Goal: Transaction & Acquisition: Purchase product/service

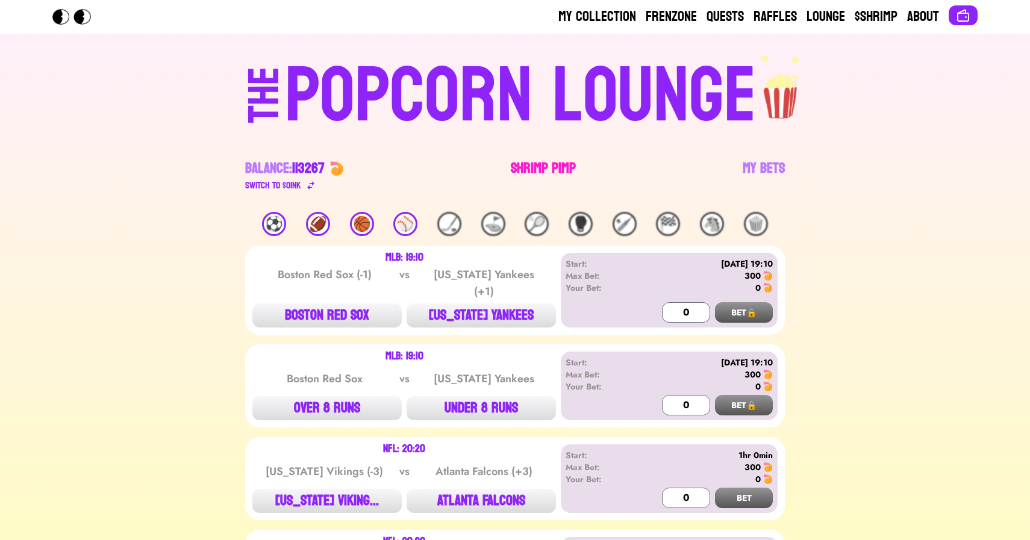
click at [532, 164] on link "Shrimp Pimp" at bounding box center [543, 176] width 65 height 34
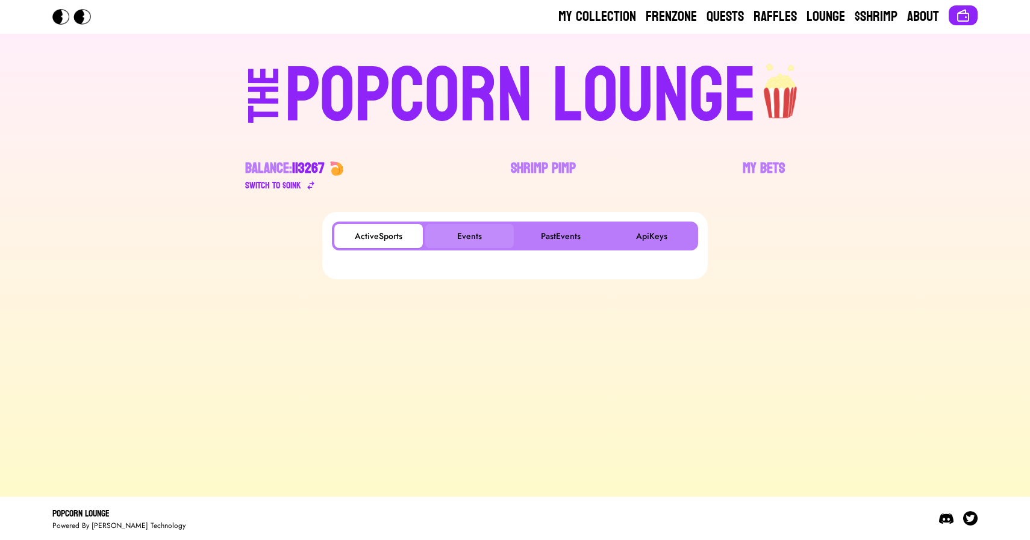
click at [486, 231] on button "Events" at bounding box center [469, 236] width 89 height 24
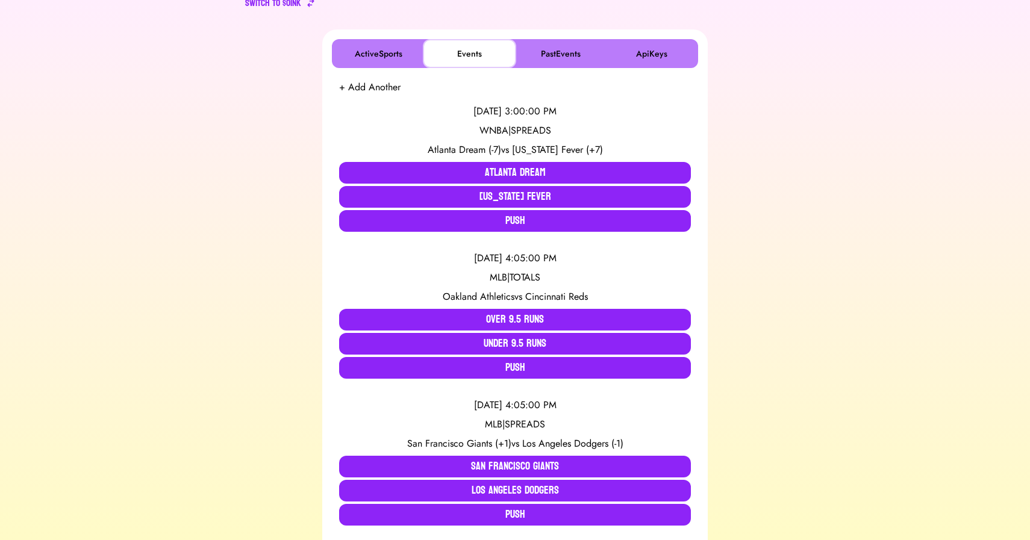
scroll to position [195, 0]
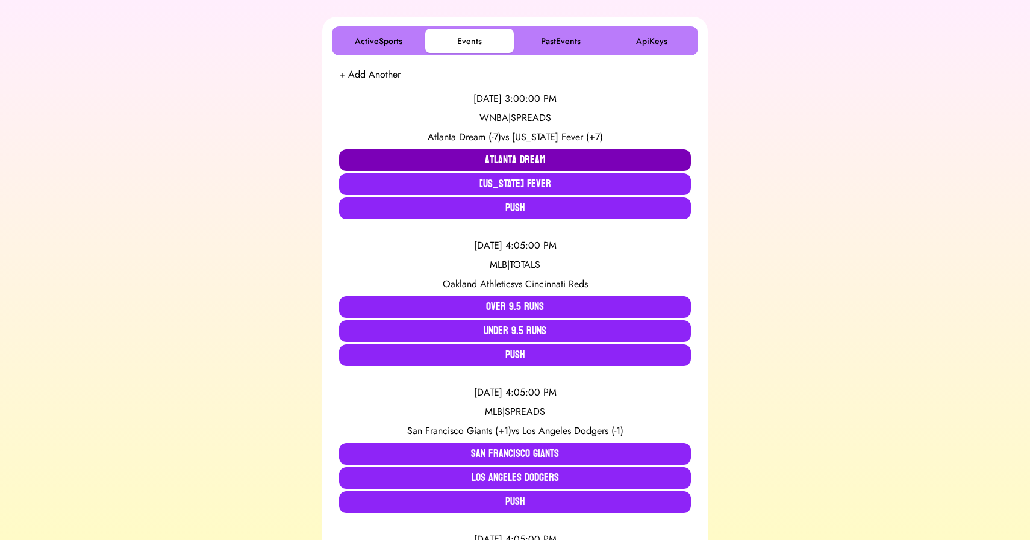
click at [431, 152] on button "Atlanta Dream" at bounding box center [515, 160] width 352 height 22
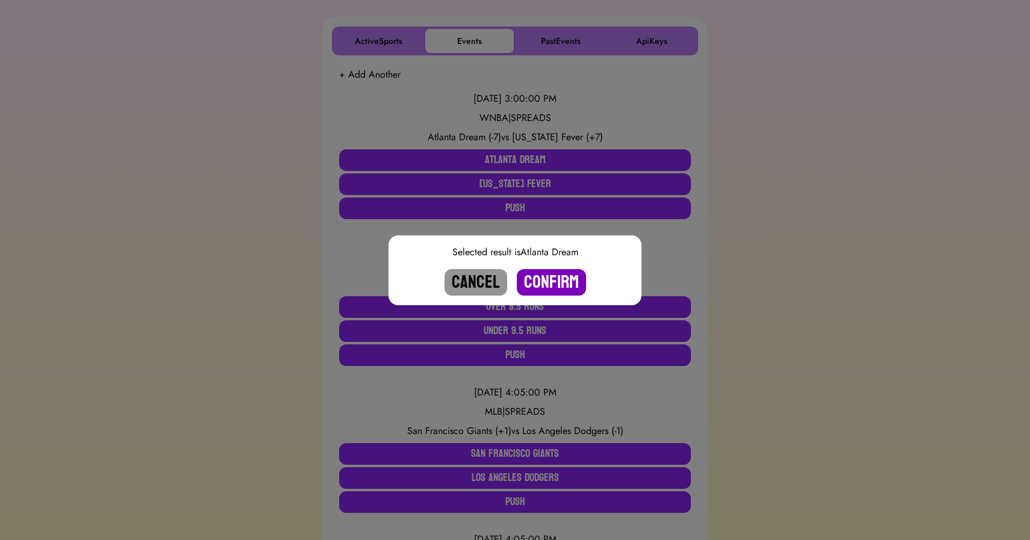
click at [555, 278] on button "Confirm" at bounding box center [551, 282] width 69 height 27
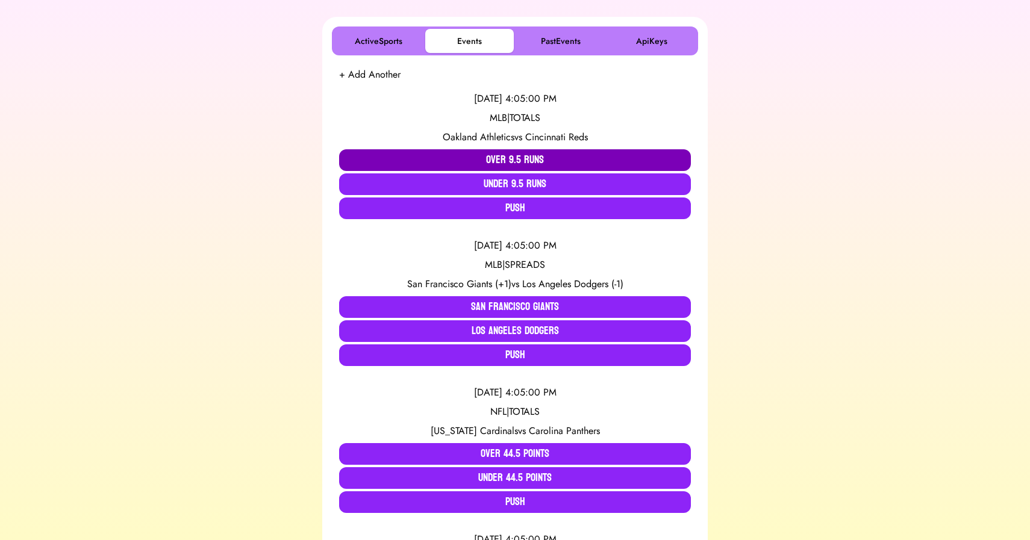
click at [460, 160] on button "Over 9.5 Runs" at bounding box center [515, 160] width 352 height 22
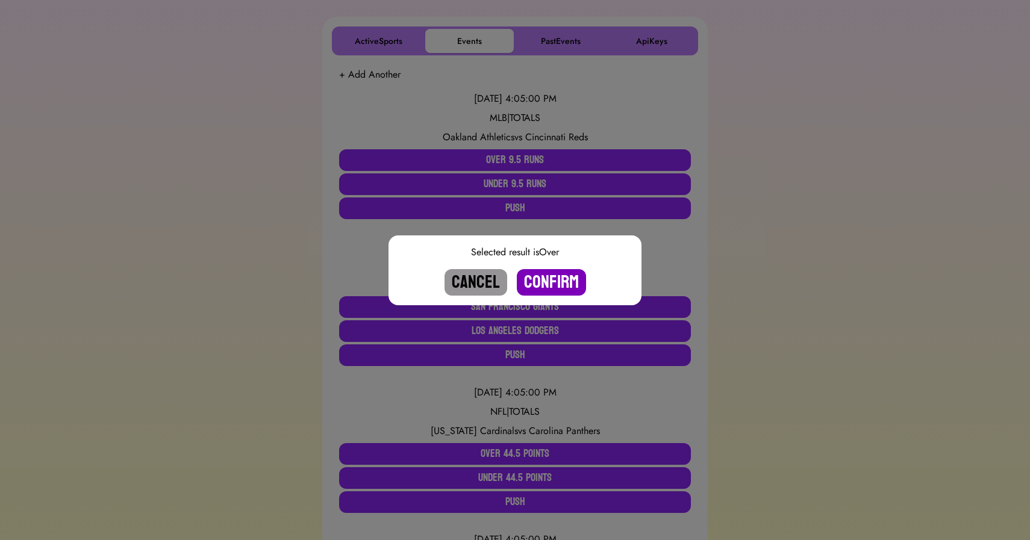
click at [547, 277] on button "Confirm" at bounding box center [551, 282] width 69 height 27
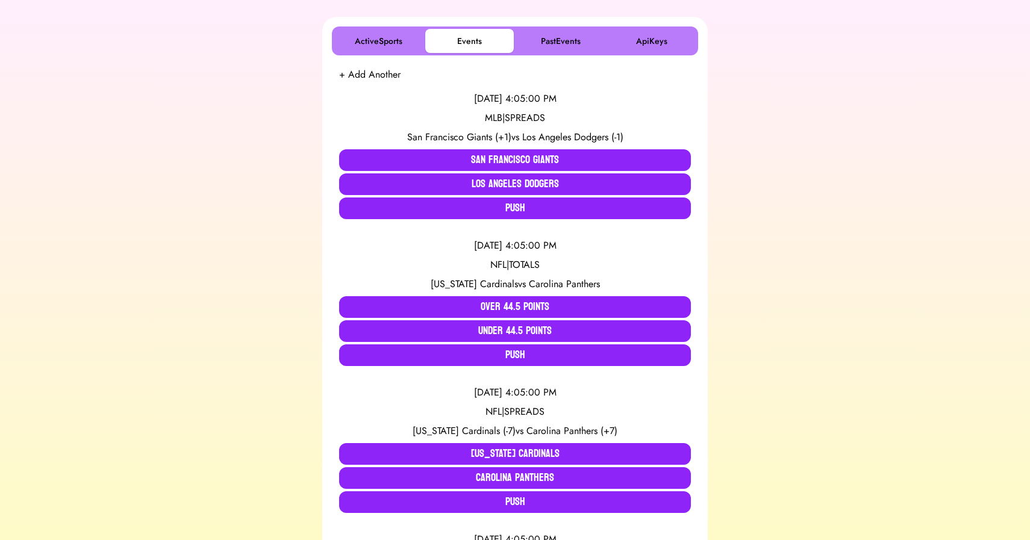
scroll to position [503, 0]
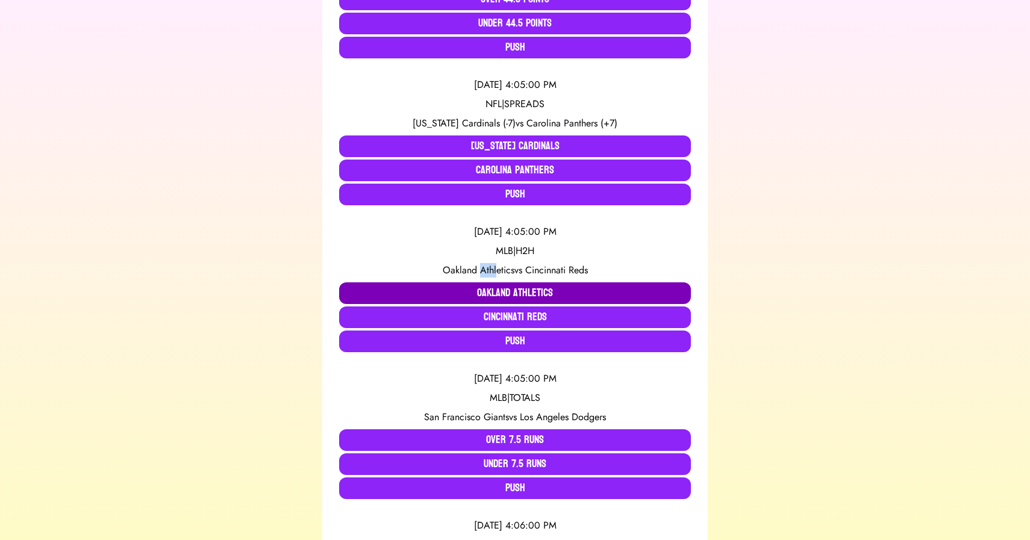
click at [476, 294] on button "Oakland Athletics" at bounding box center [515, 294] width 352 height 22
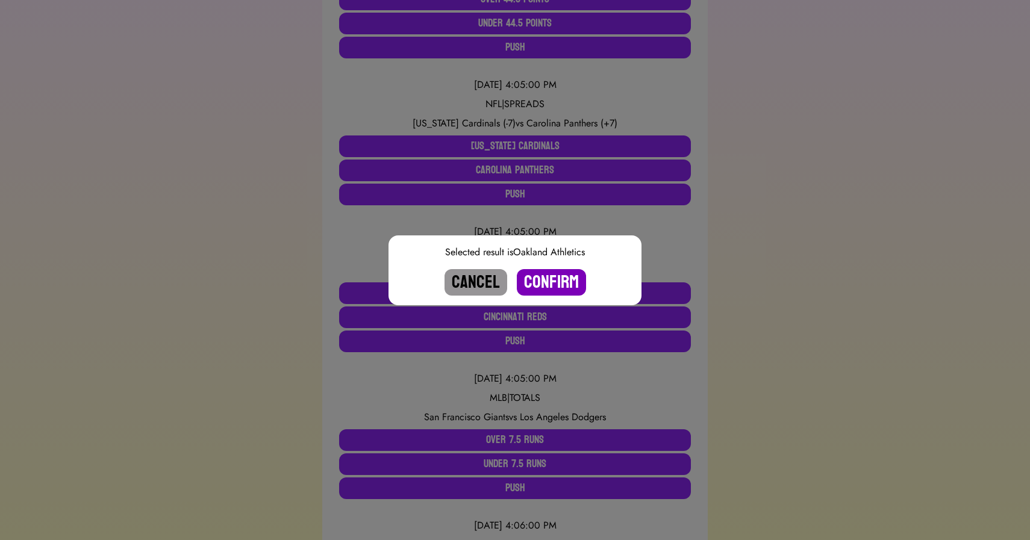
click at [545, 281] on button "Confirm" at bounding box center [551, 282] width 69 height 27
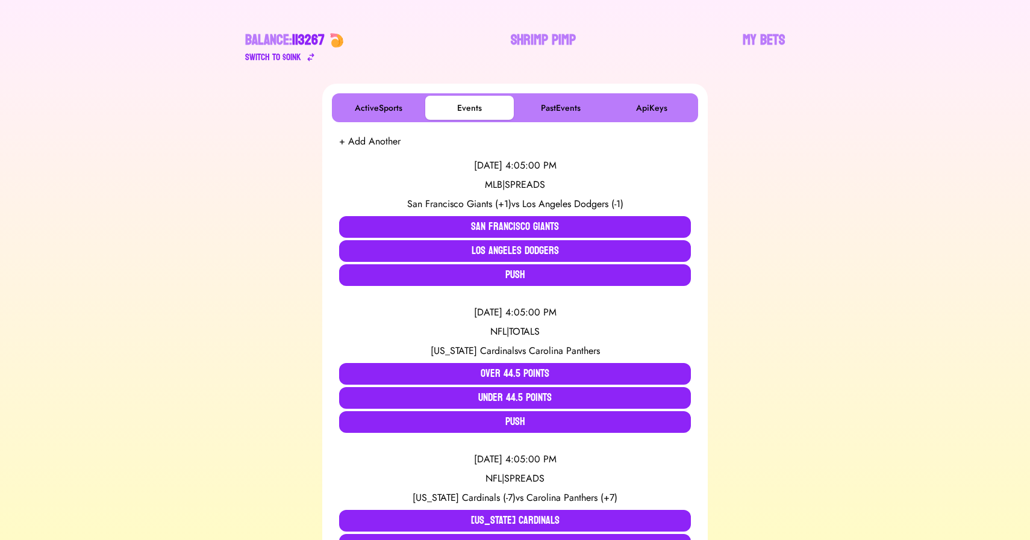
scroll to position [193, 0]
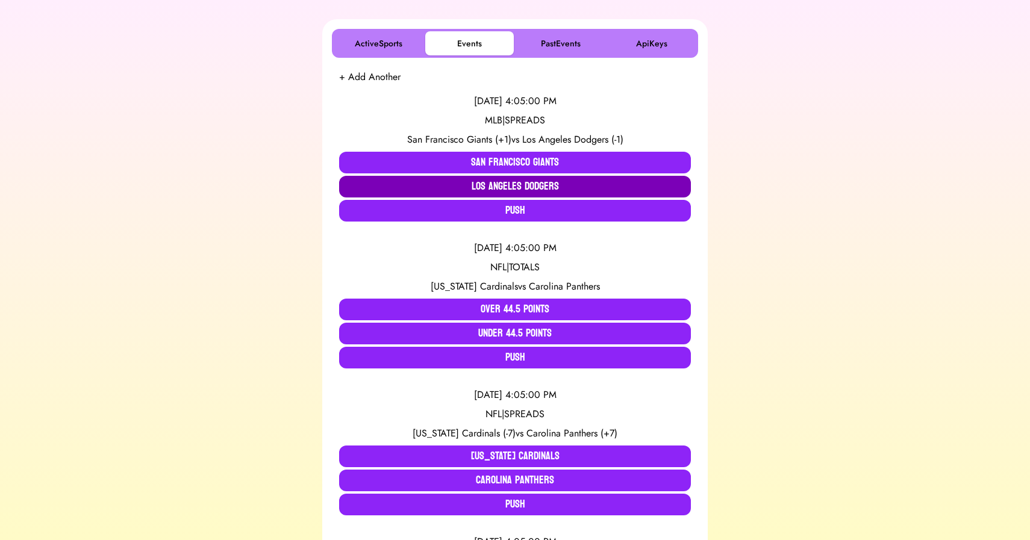
click at [417, 187] on button "Los Angeles Dodgers" at bounding box center [515, 187] width 352 height 22
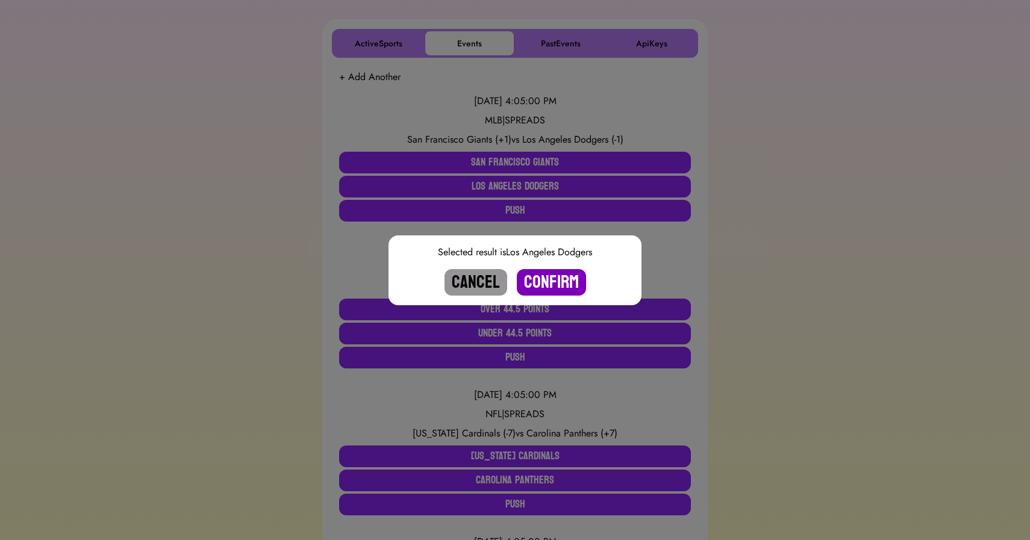
click at [551, 284] on button "Confirm" at bounding box center [551, 282] width 69 height 27
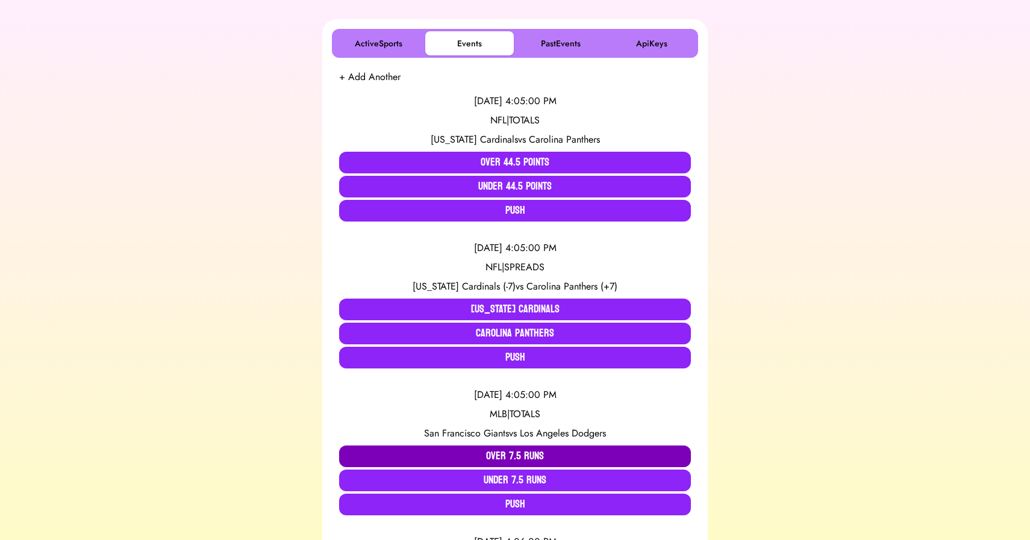
click at [483, 455] on button "Over 7.5 Runs" at bounding box center [515, 457] width 352 height 22
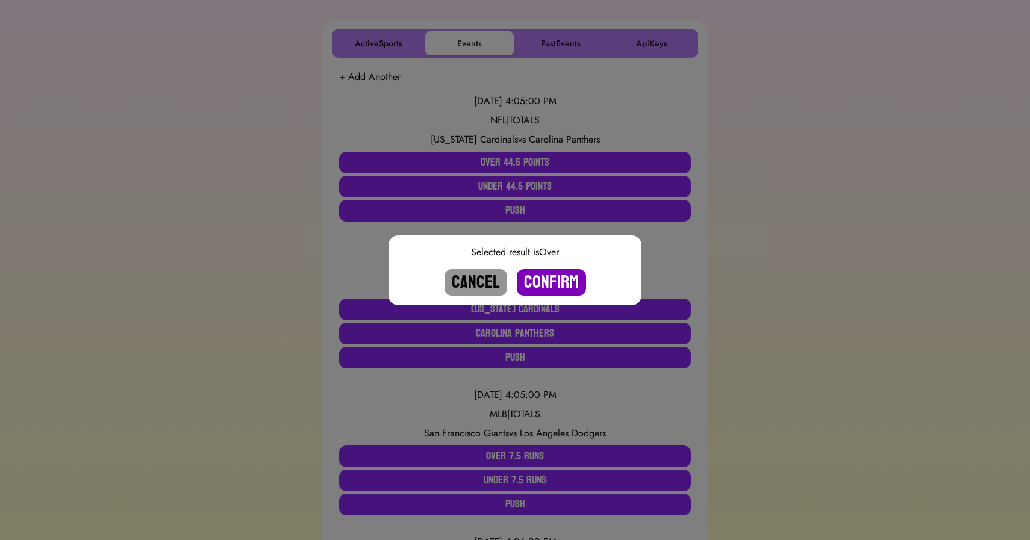
click at [539, 290] on button "Confirm" at bounding box center [551, 282] width 69 height 27
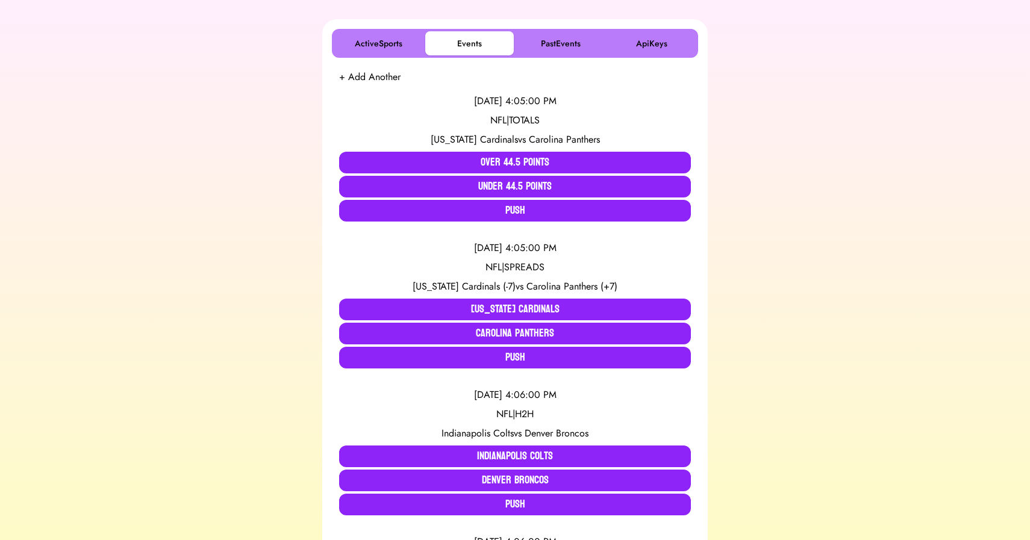
scroll to position [631, 0]
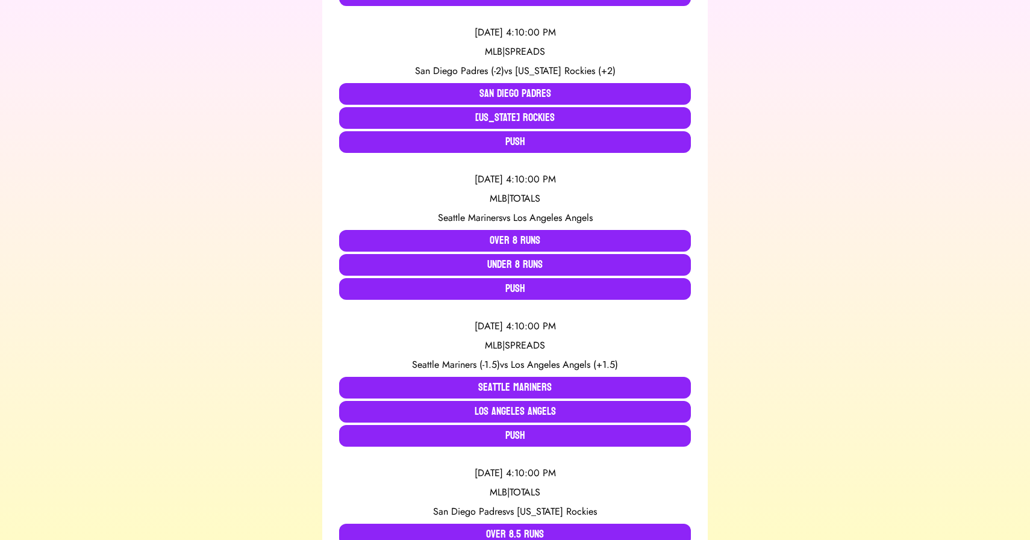
scroll to position [848, 0]
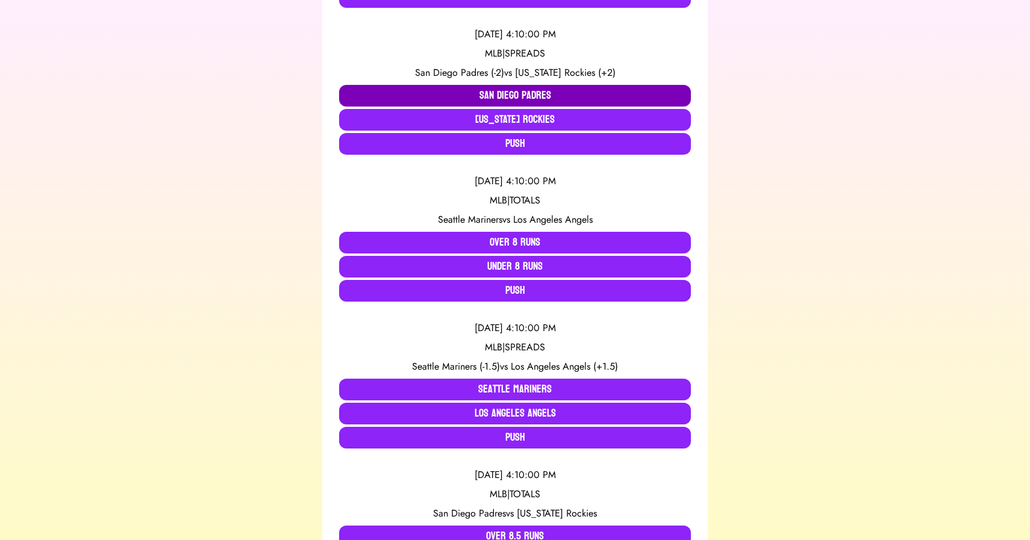
click at [448, 92] on button "San Diego Padres" at bounding box center [515, 96] width 352 height 22
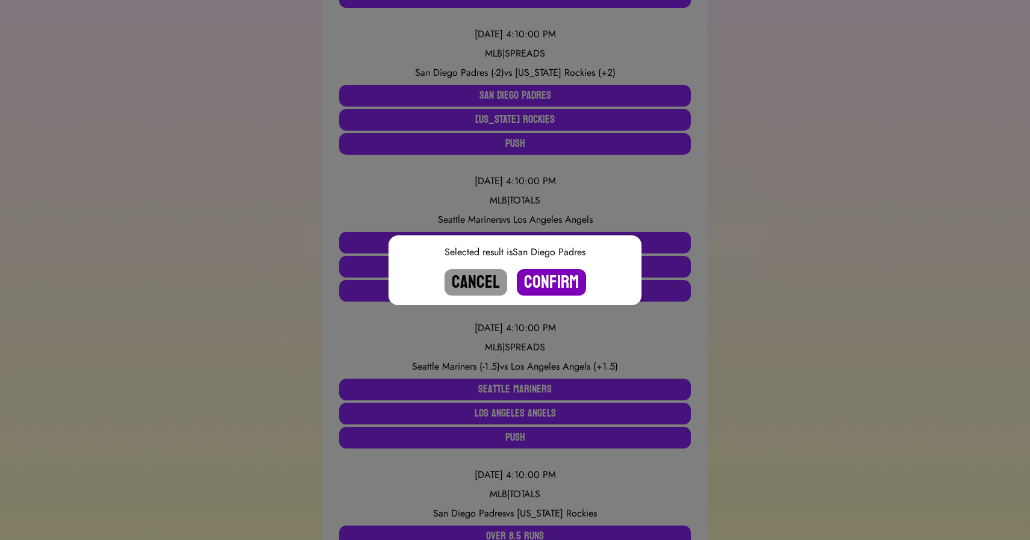
click at [552, 277] on button "Confirm" at bounding box center [551, 282] width 69 height 27
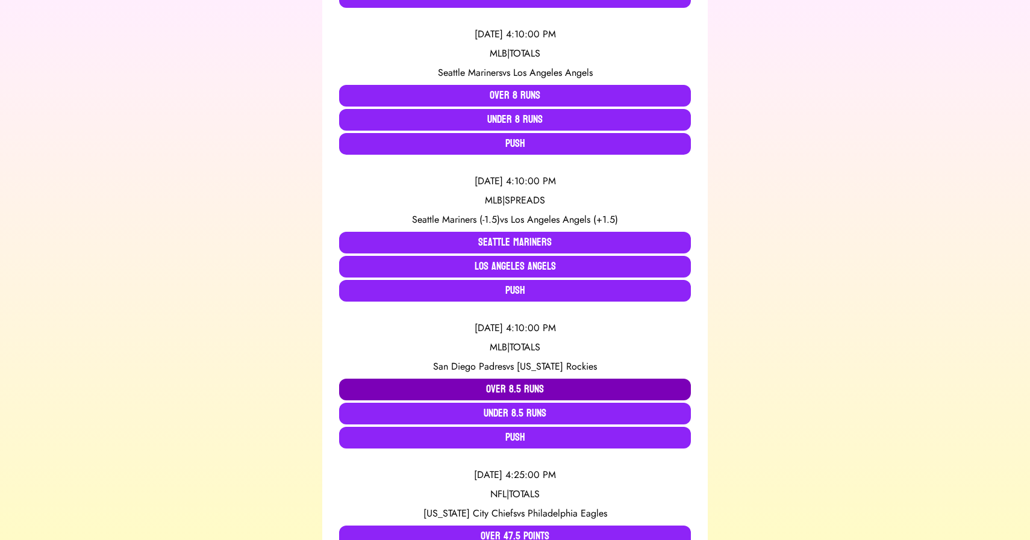
click at [522, 386] on button "Over 8.5 Runs" at bounding box center [515, 390] width 352 height 22
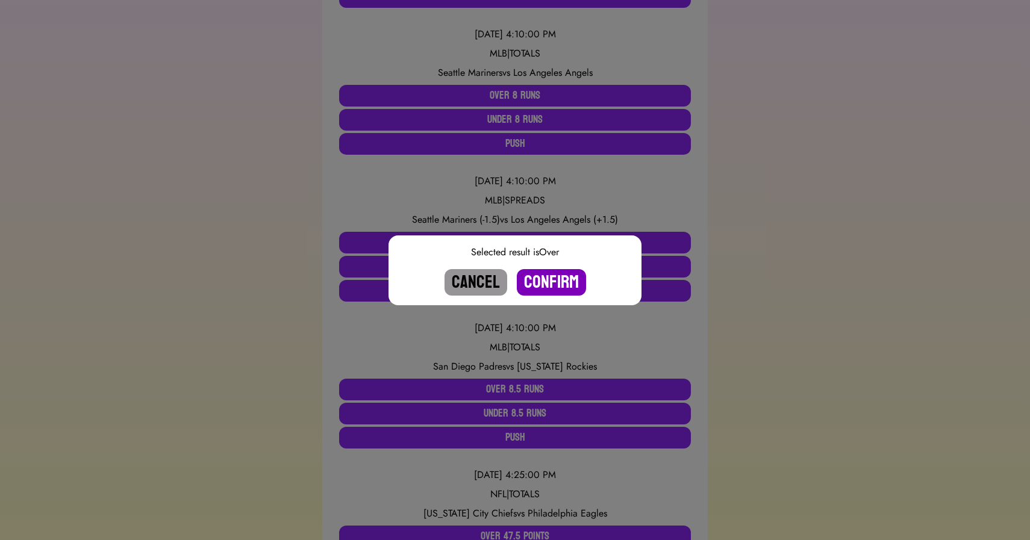
click at [540, 281] on button "Confirm" at bounding box center [551, 282] width 69 height 27
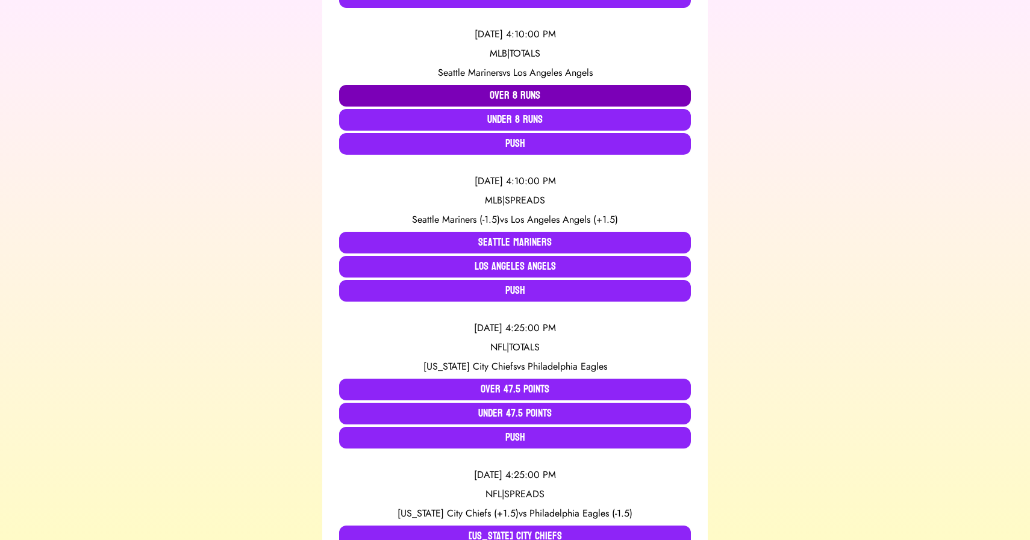
click at [490, 95] on button "Over 8 Runs" at bounding box center [515, 96] width 352 height 22
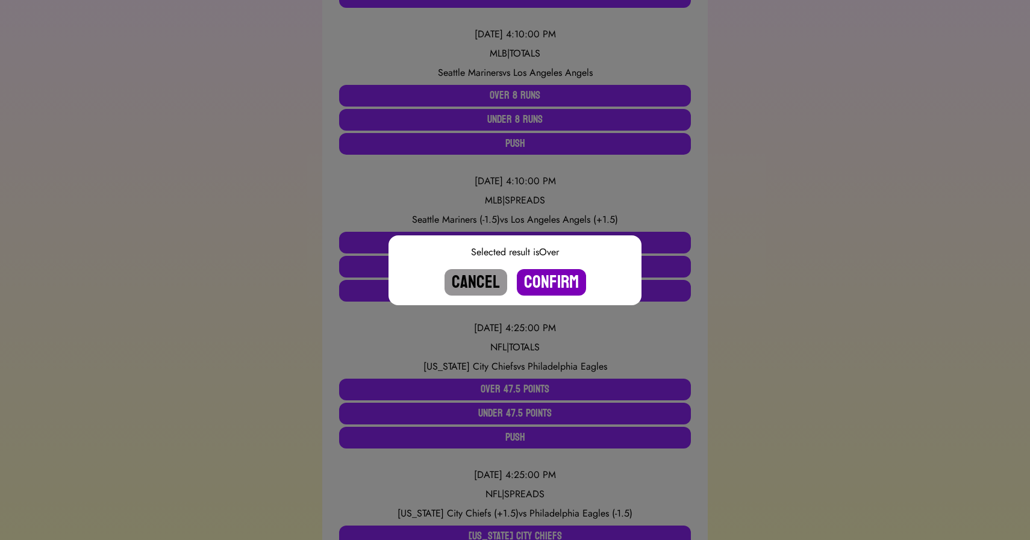
click at [551, 276] on button "Confirm" at bounding box center [551, 282] width 69 height 27
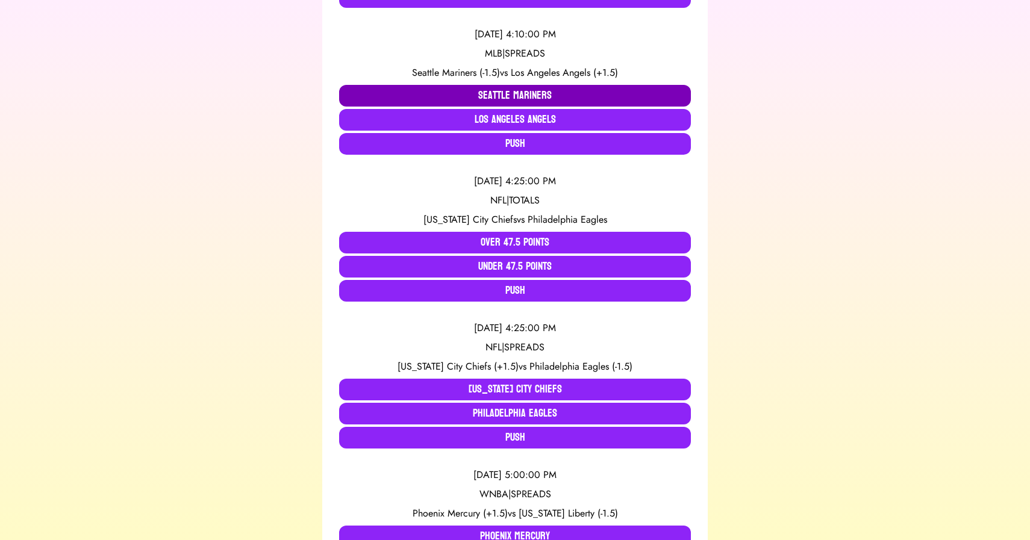
click at [496, 96] on button "Seattle Mariners" at bounding box center [515, 96] width 352 height 22
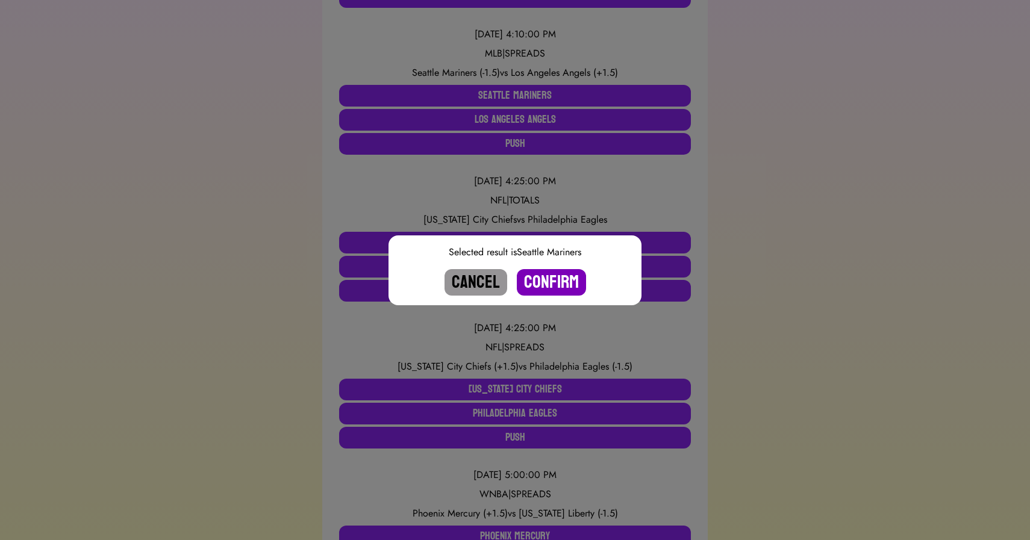
click at [566, 283] on button "Confirm" at bounding box center [551, 282] width 69 height 27
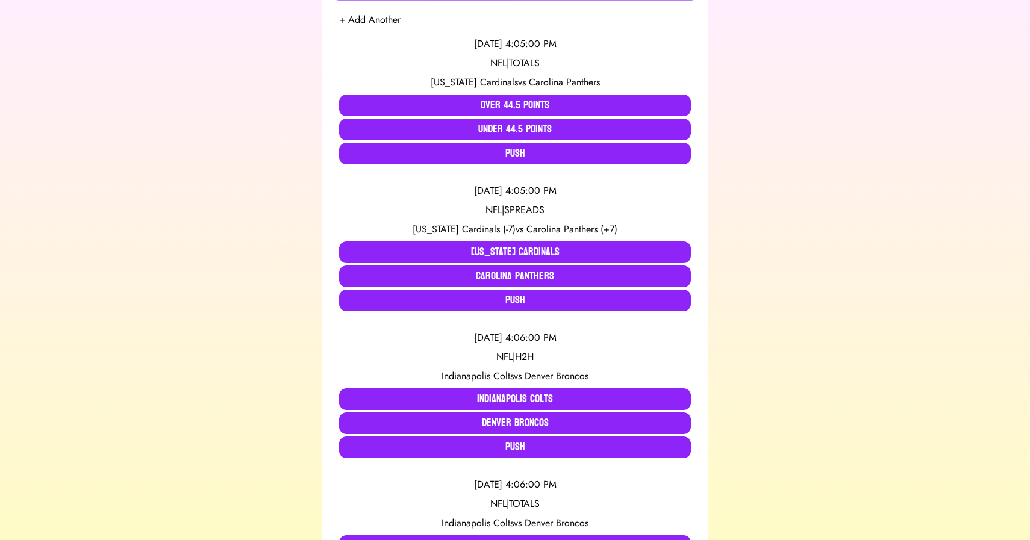
scroll to position [253, 0]
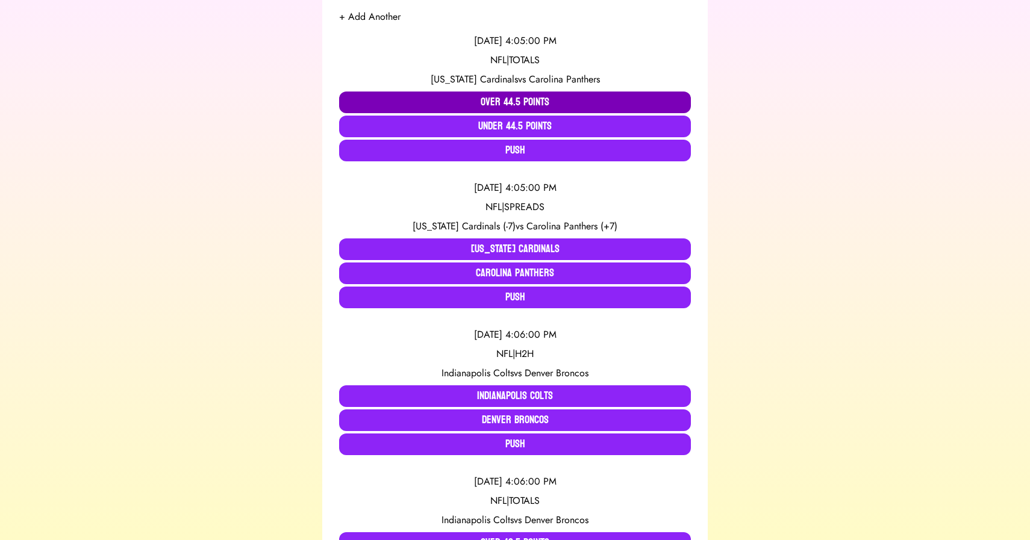
click at [483, 101] on button "Over 44.5 Points" at bounding box center [515, 103] width 352 height 22
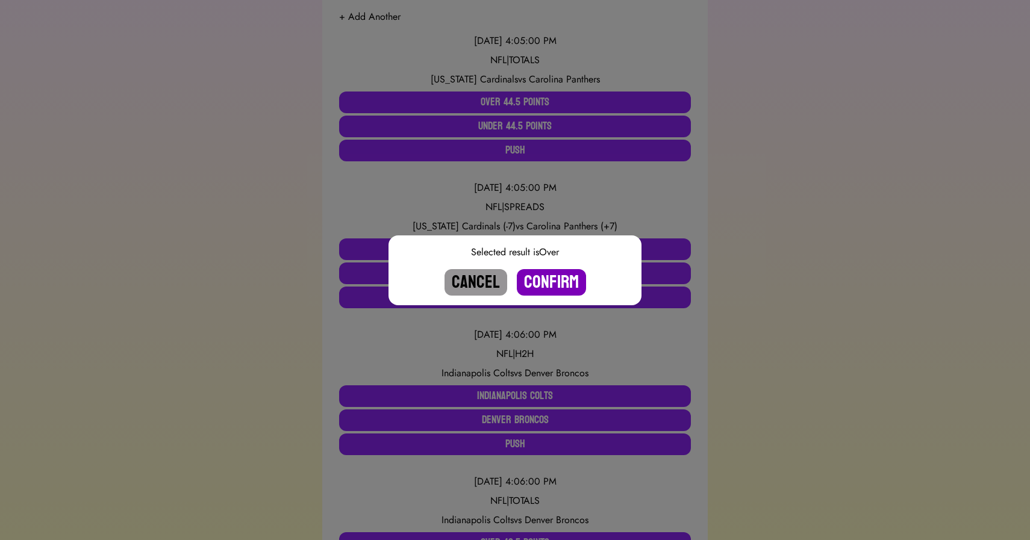
click at [546, 273] on button "Confirm" at bounding box center [551, 282] width 69 height 27
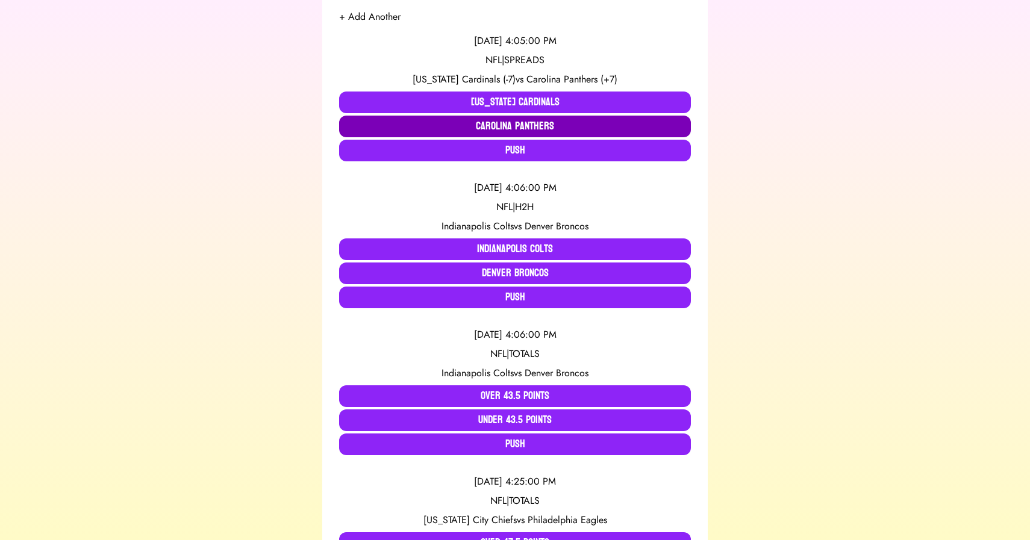
click at [504, 121] on button "Carolina Panthers" at bounding box center [515, 127] width 352 height 22
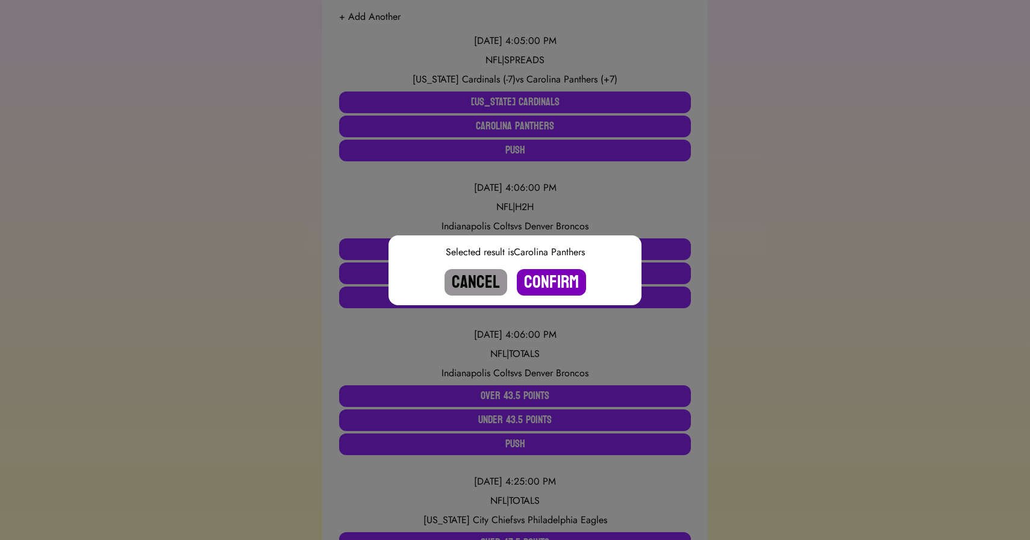
click at [552, 287] on button "Confirm" at bounding box center [551, 282] width 69 height 27
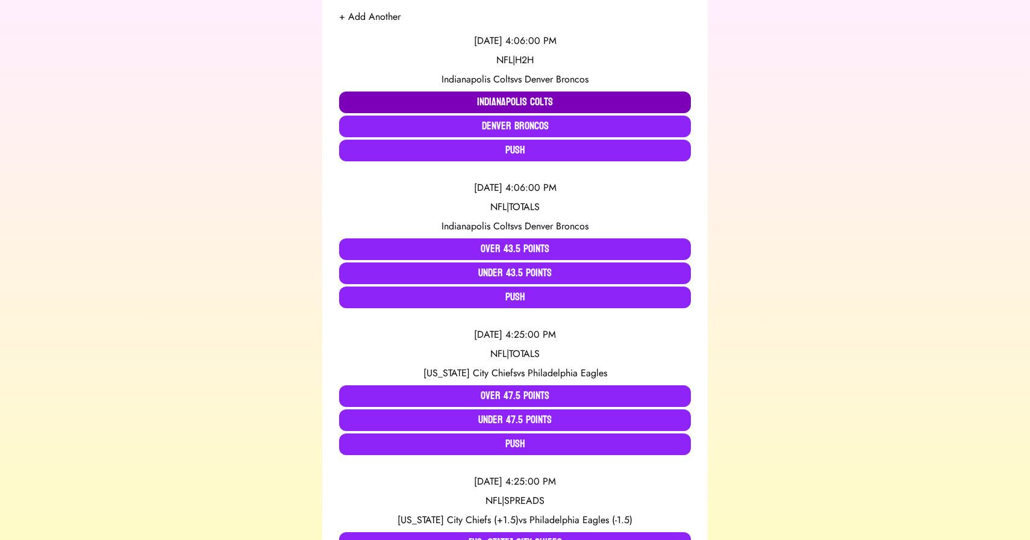
click at [381, 100] on button "Indianapolis Colts" at bounding box center [515, 103] width 352 height 22
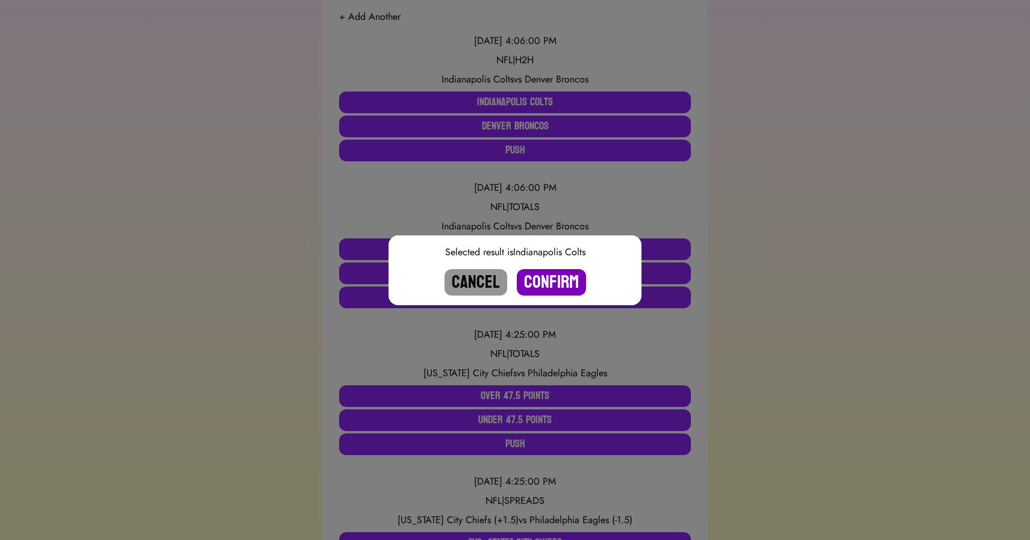
click at [549, 283] on button "Confirm" at bounding box center [551, 282] width 69 height 27
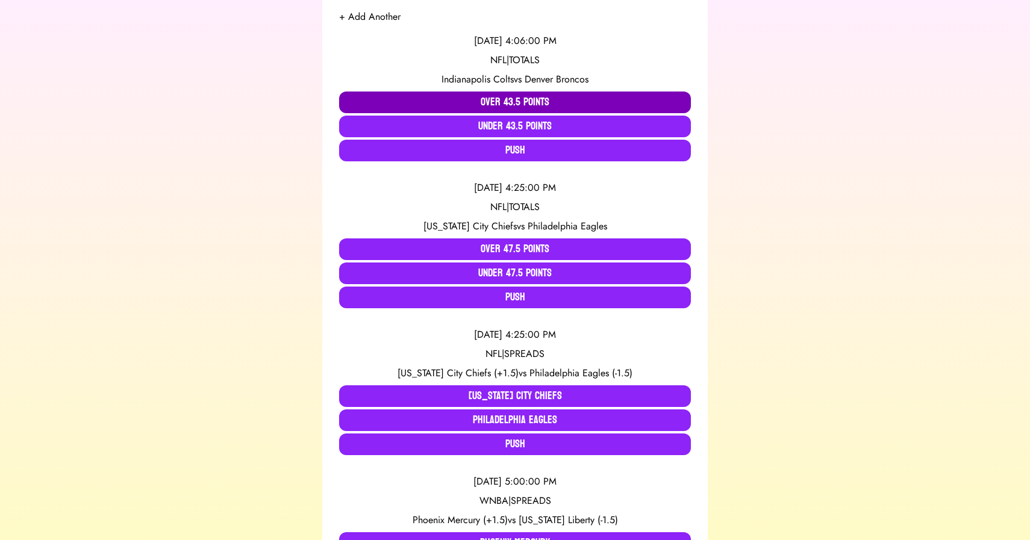
click at [471, 102] on button "Over 43.5 Points" at bounding box center [515, 103] width 352 height 22
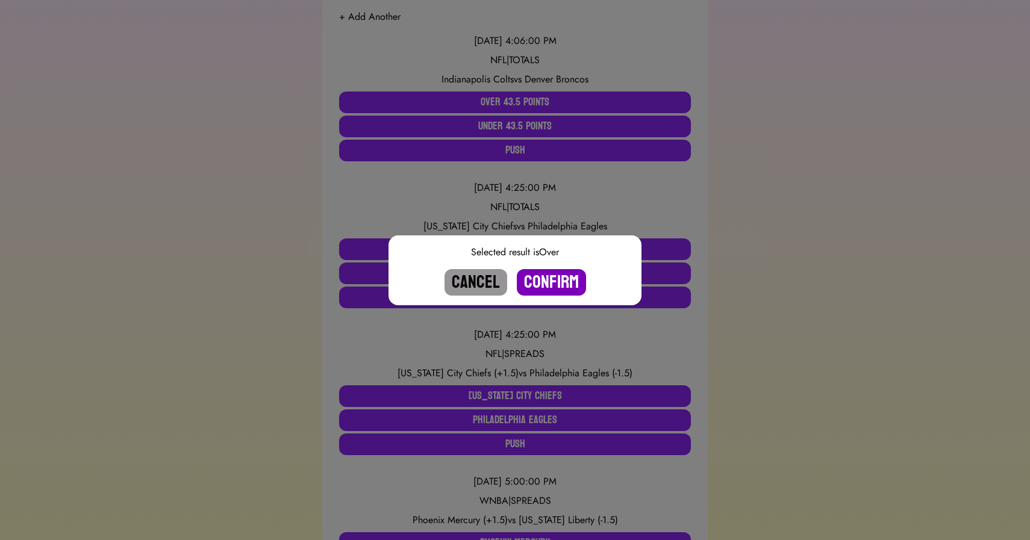
click at [554, 286] on button "Confirm" at bounding box center [551, 282] width 69 height 27
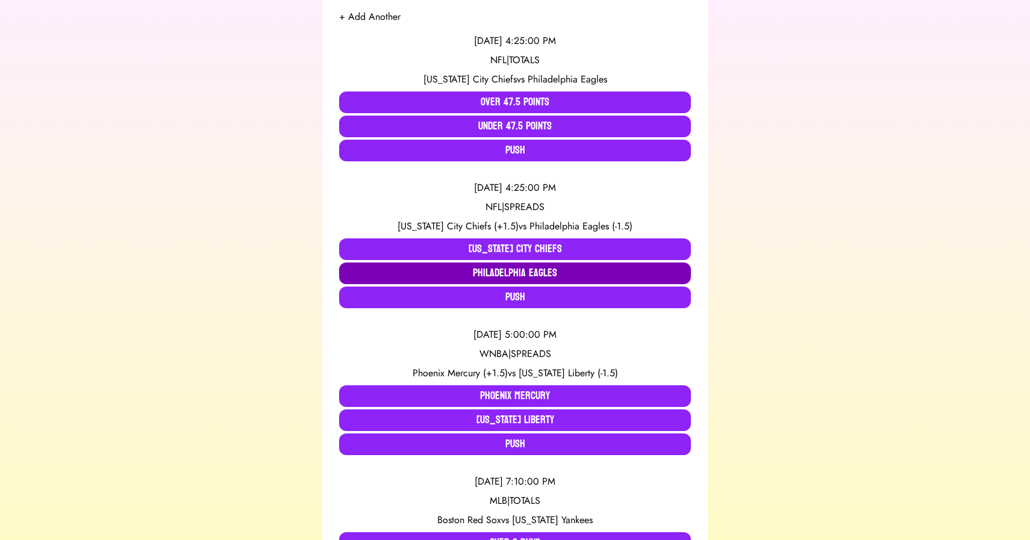
click at [496, 271] on button "Philadelphia Eagles" at bounding box center [515, 274] width 352 height 22
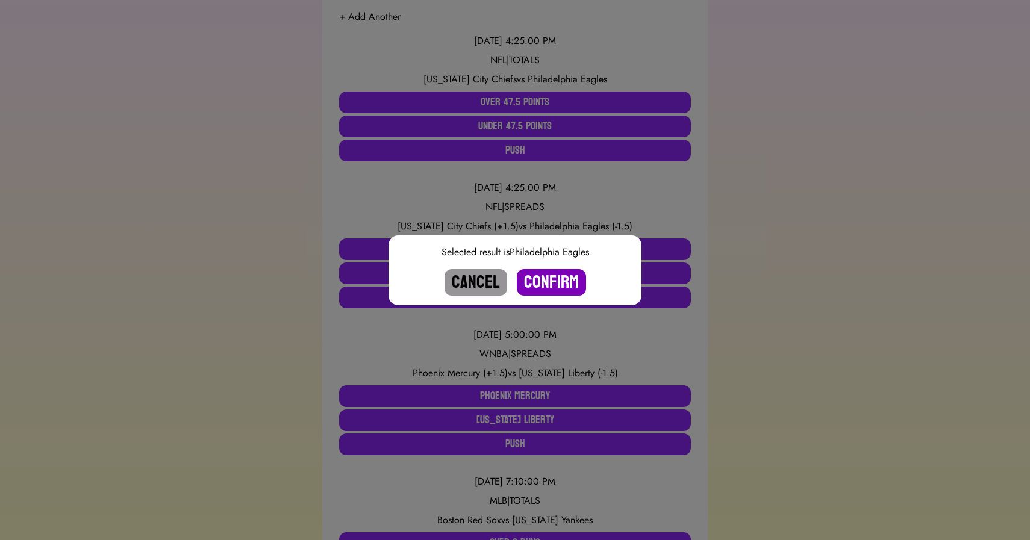
click at [554, 277] on button "Confirm" at bounding box center [551, 282] width 69 height 27
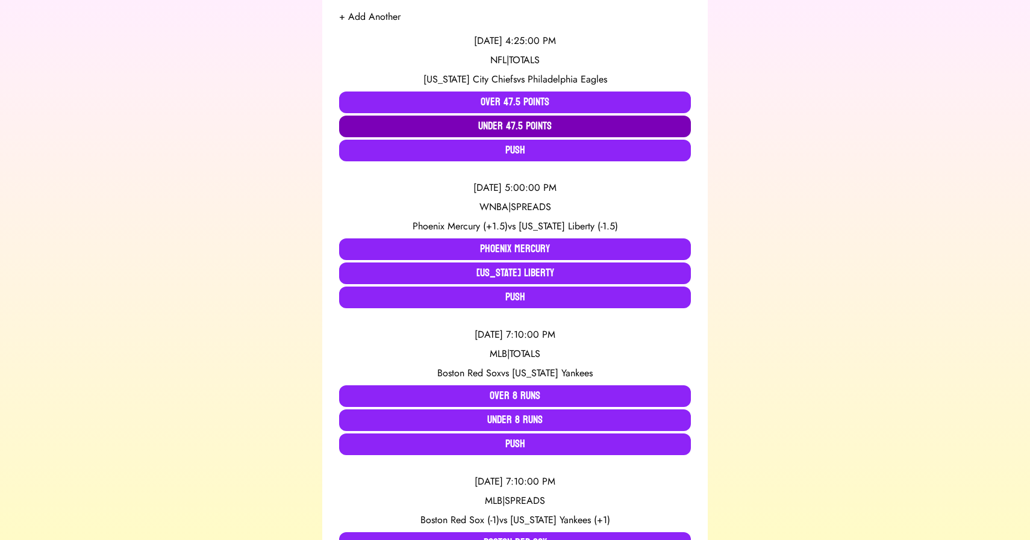
click at [499, 125] on button "Under 47.5 Points" at bounding box center [515, 127] width 352 height 22
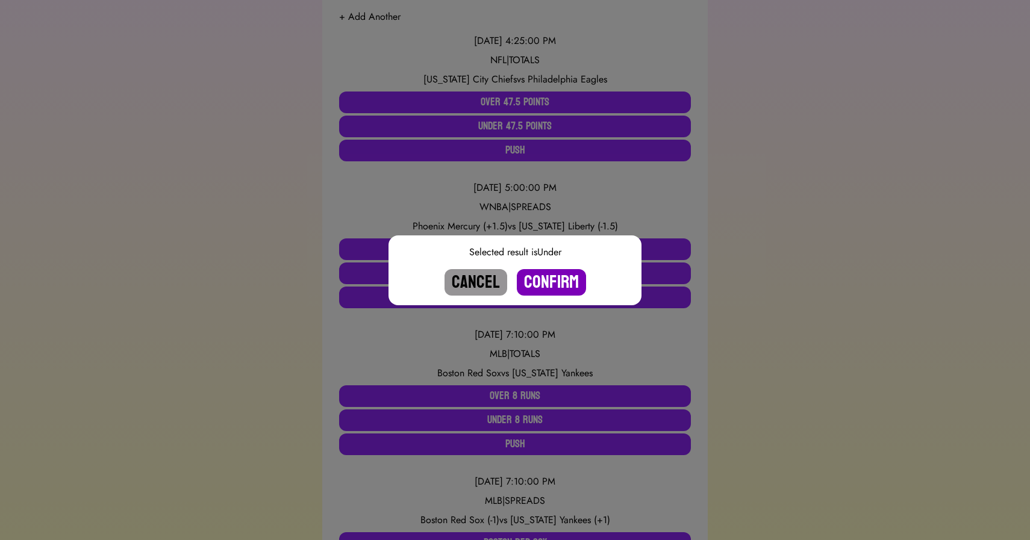
click at [544, 279] on button "Confirm" at bounding box center [551, 282] width 69 height 27
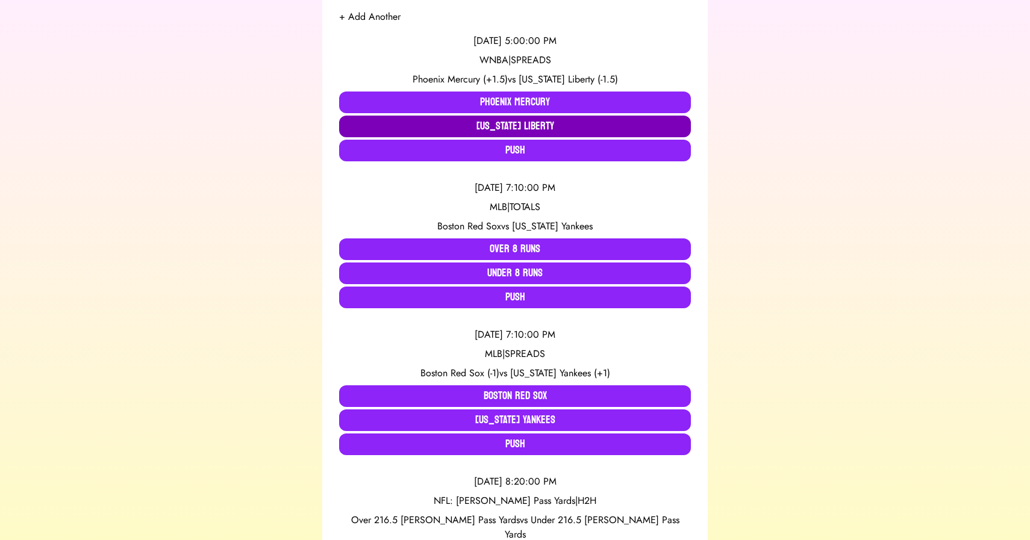
click at [465, 127] on button "[US_STATE] Liberty" at bounding box center [515, 127] width 352 height 22
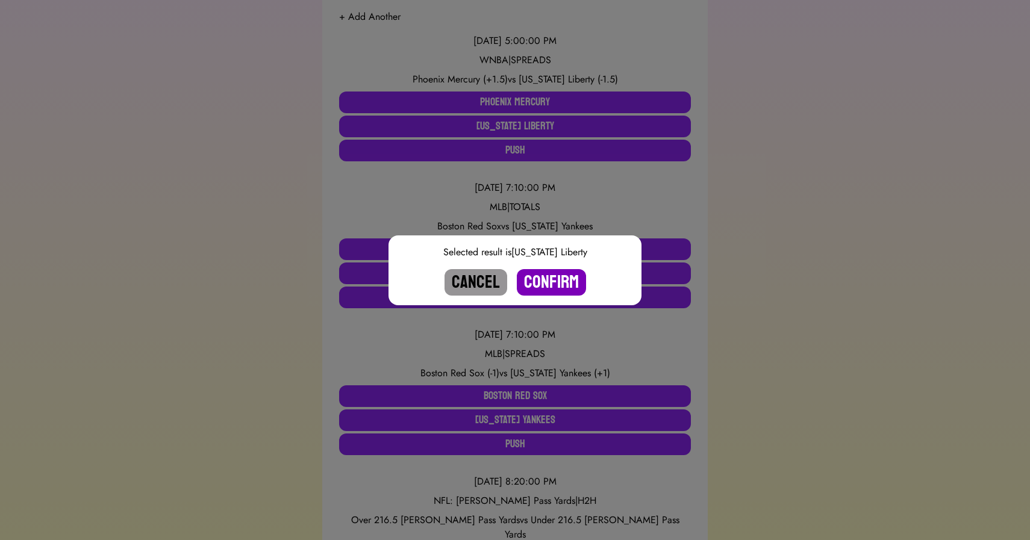
click at [552, 280] on button "Confirm" at bounding box center [551, 282] width 69 height 27
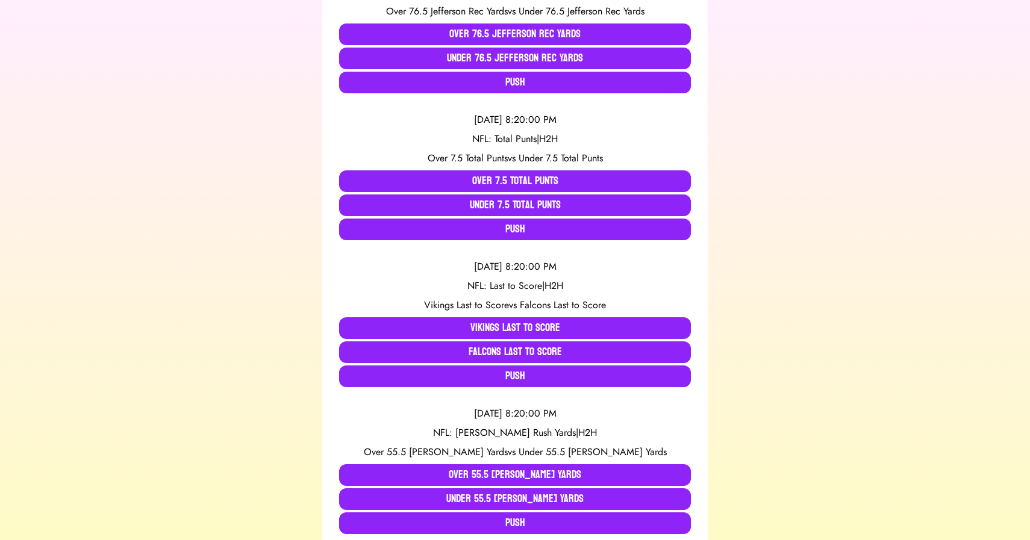
scroll to position [1234, 0]
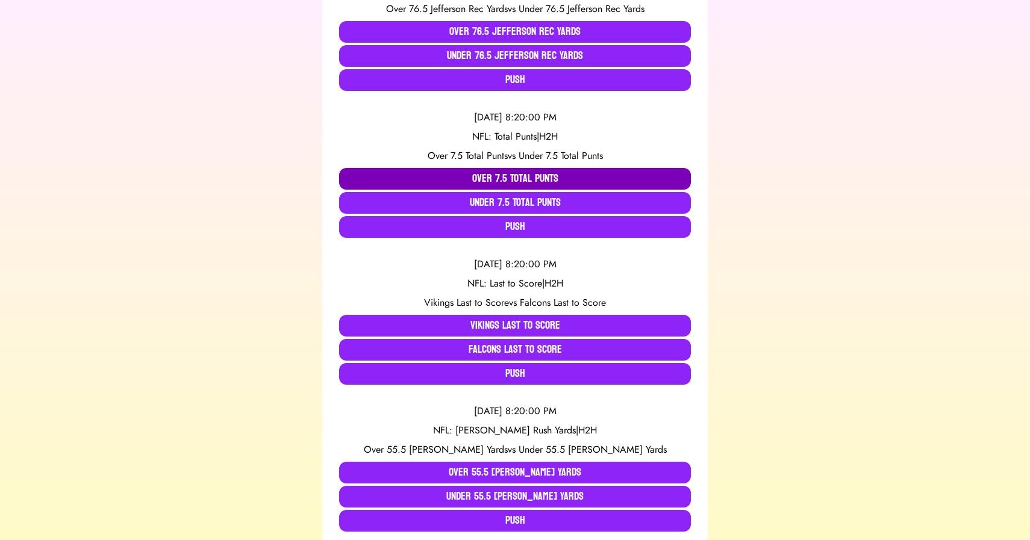
click at [362, 168] on button "Over 7.5 Total Punts" at bounding box center [515, 179] width 352 height 22
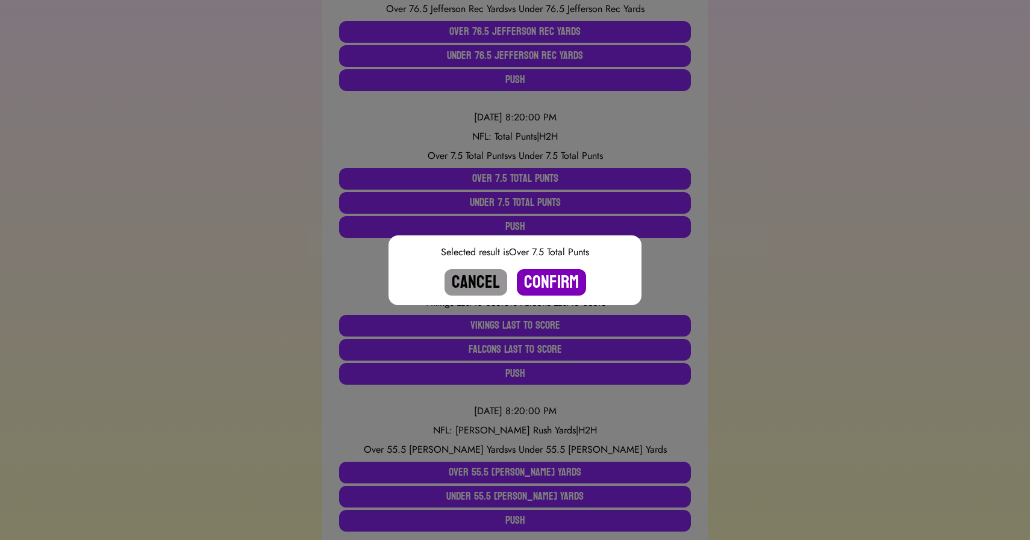
click at [545, 278] on button "Confirm" at bounding box center [551, 282] width 69 height 27
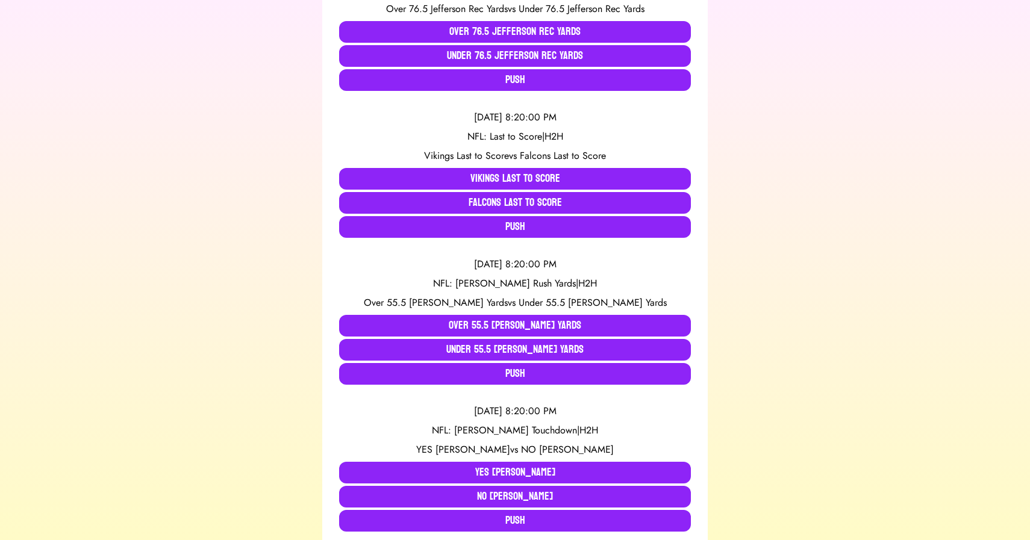
scroll to position [0, 0]
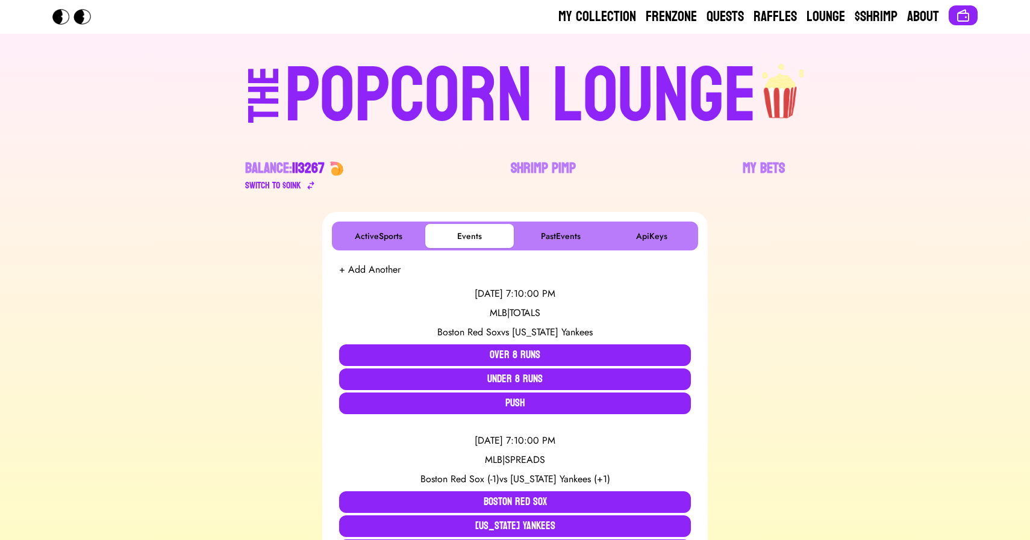
click at [475, 97] on div "POPCORN LOUNGE" at bounding box center [521, 96] width 472 height 77
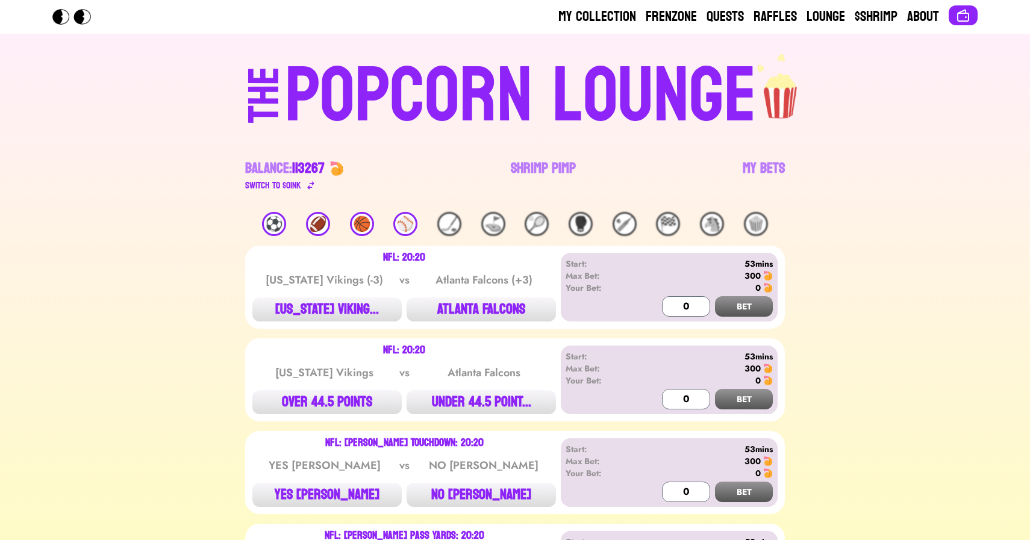
click at [317, 222] on div "🏈" at bounding box center [318, 224] width 24 height 24
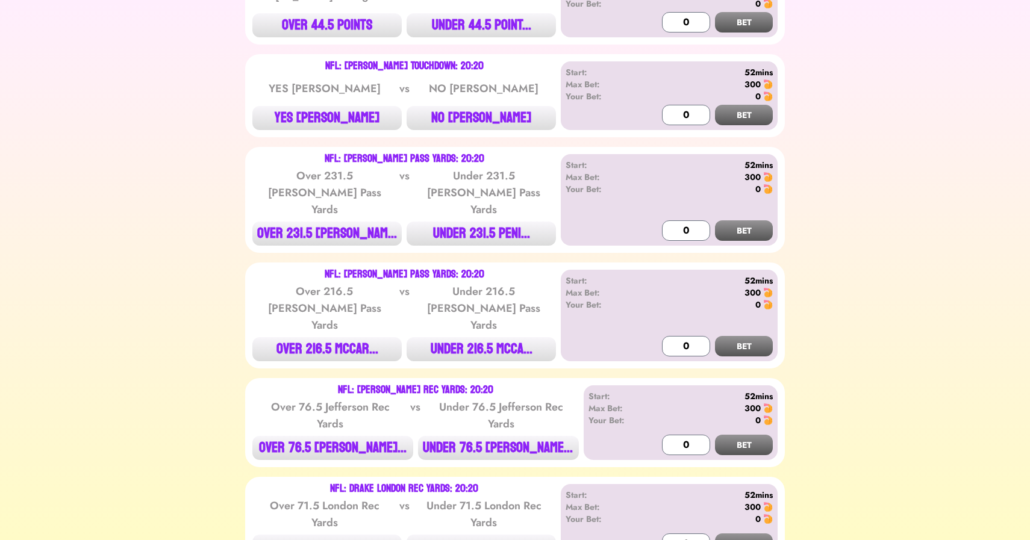
scroll to position [386, 0]
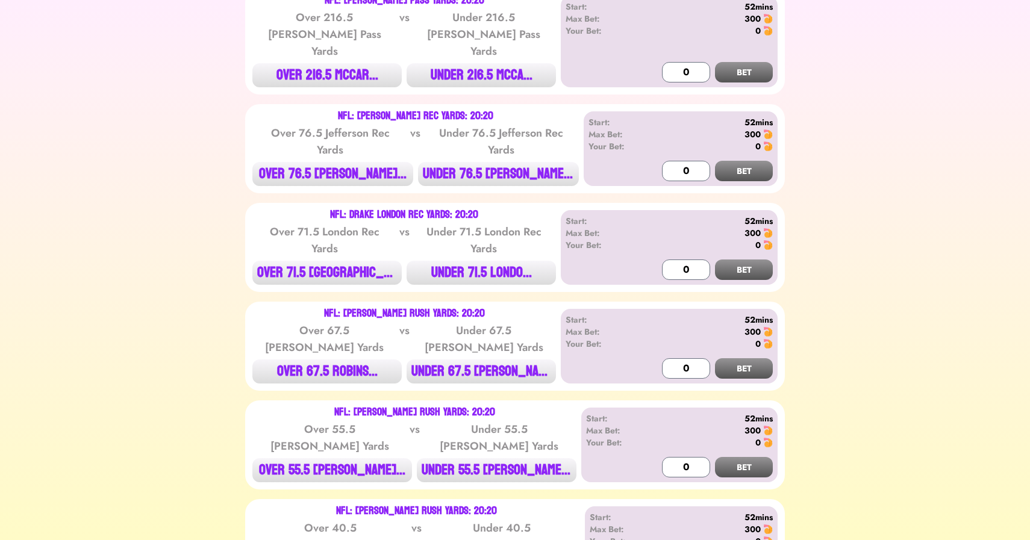
scroll to position [0, 0]
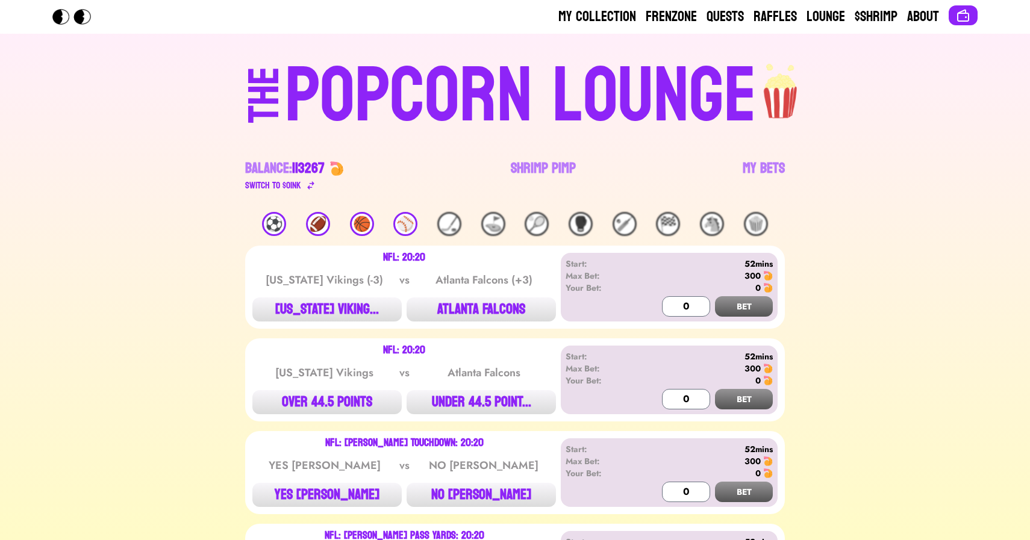
click at [405, 69] on div "POPCORN LOUNGE" at bounding box center [521, 96] width 472 height 77
